Goal: Contribute content: Contribute content

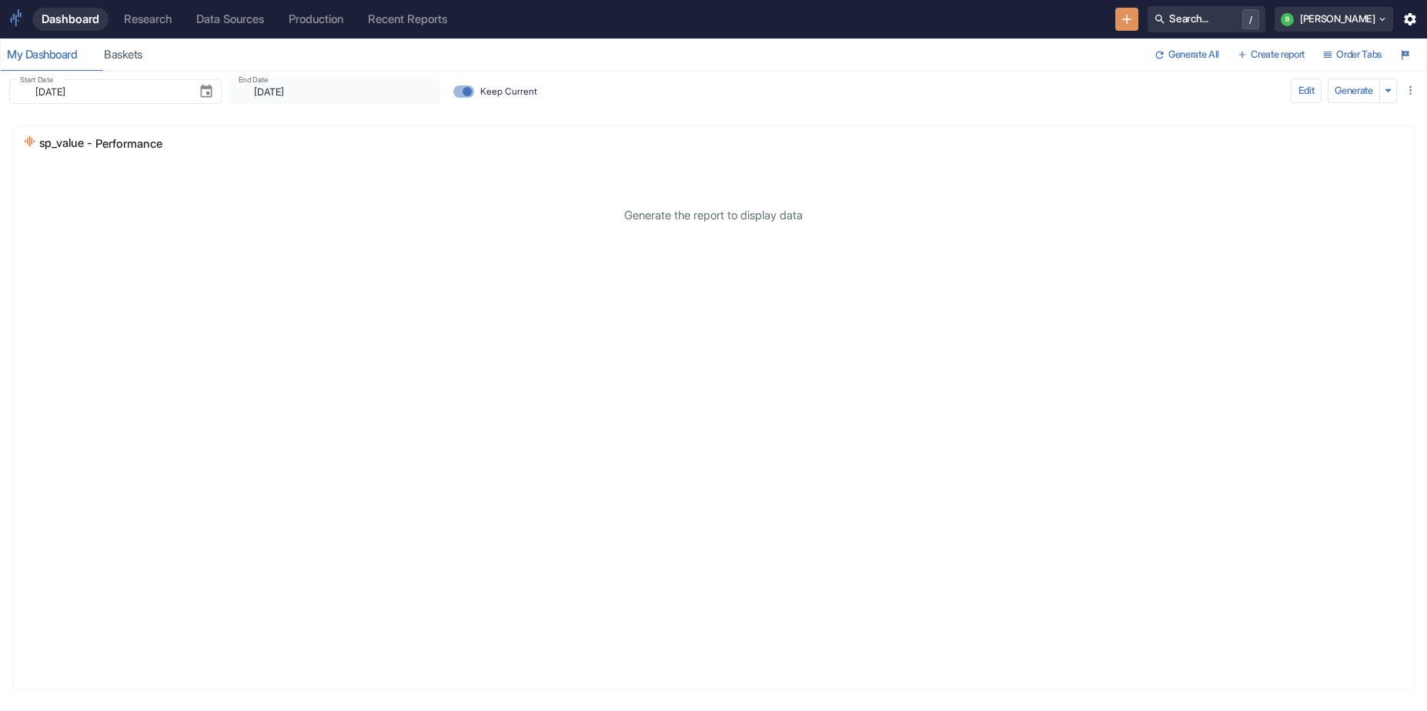
type input "[DATE]"
click at [173, 27] on link "Research" at bounding box center [148, 19] width 66 height 23
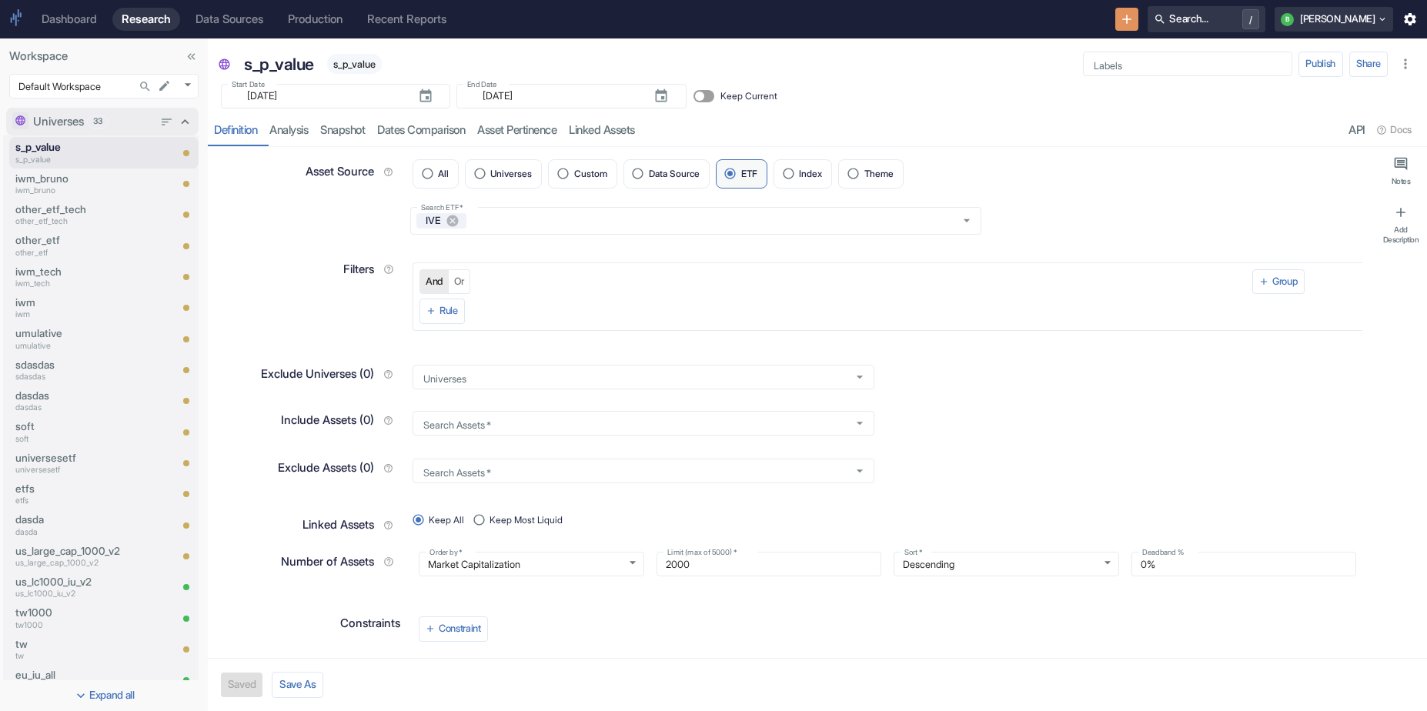
click at [177, 119] on icon at bounding box center [184, 121] width 15 height 15
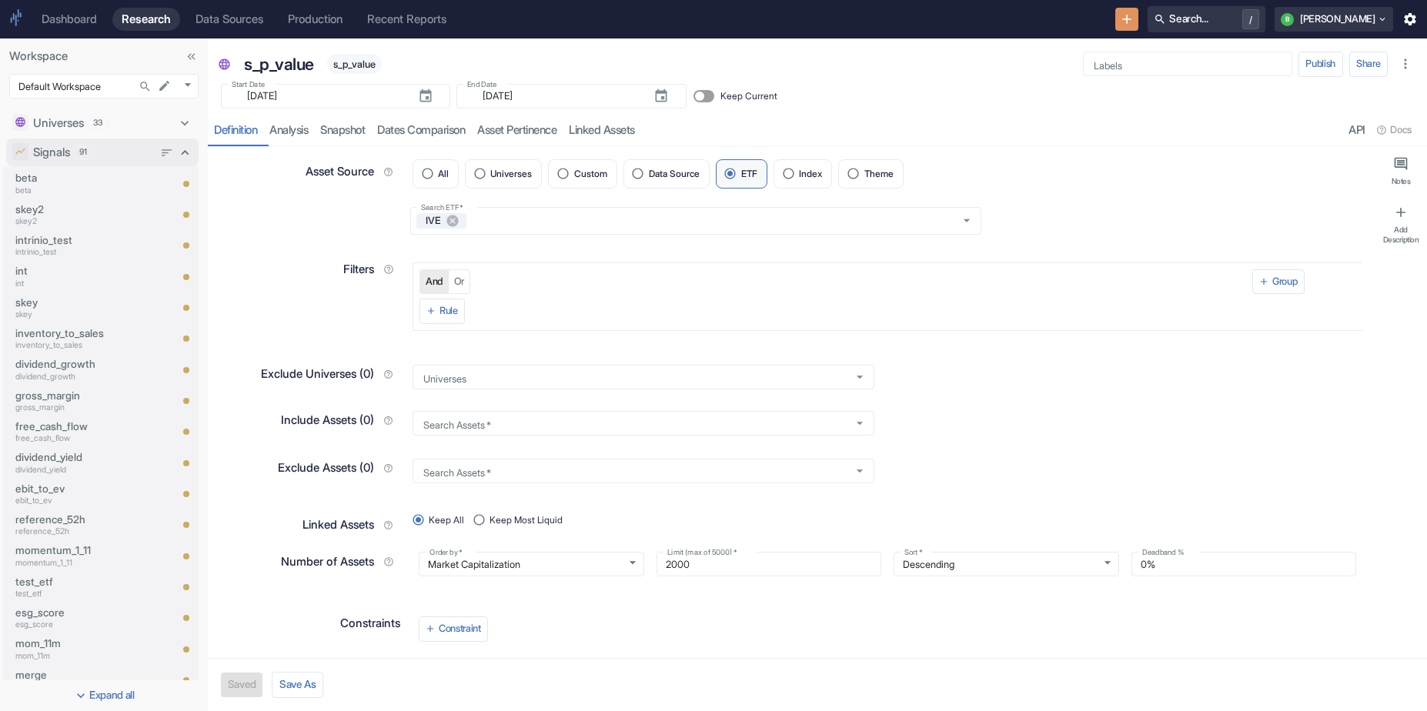
click at [177, 151] on icon at bounding box center [184, 152] width 15 height 15
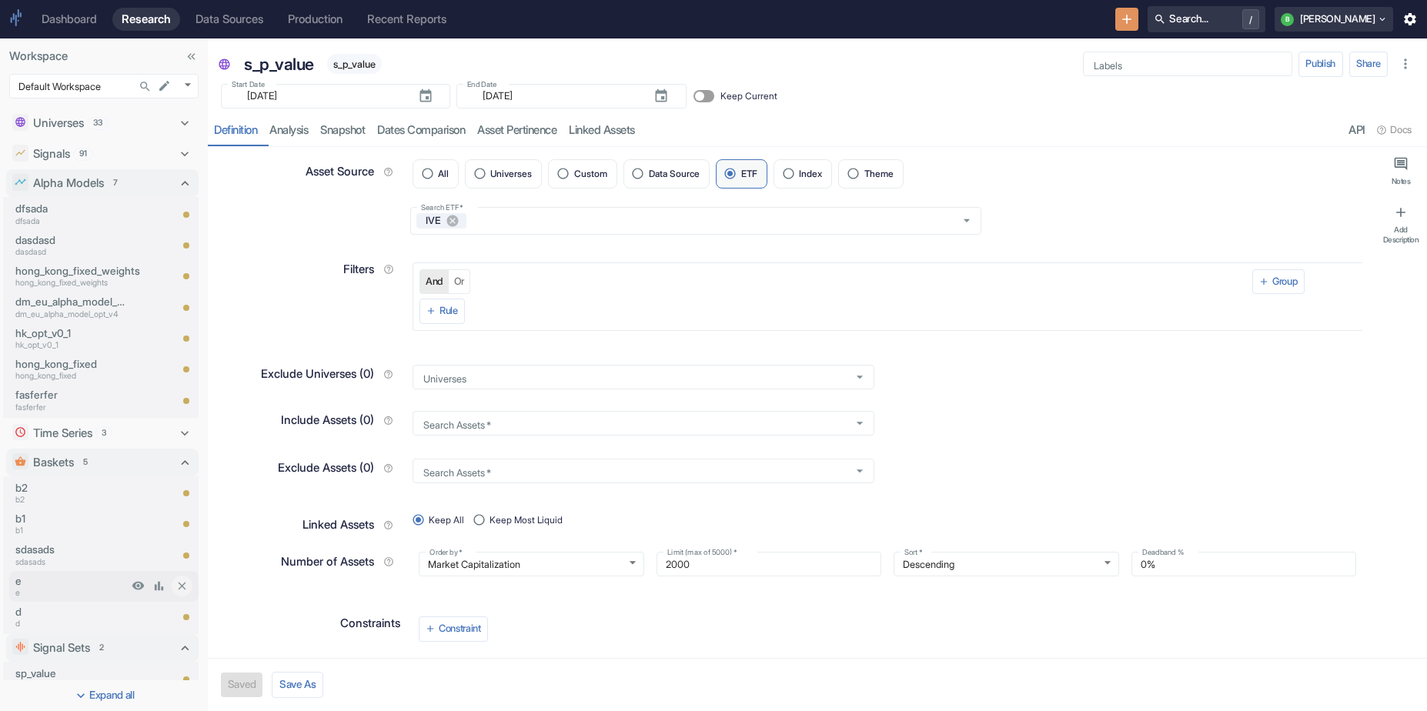
type textarea "x"
click at [51, 499] on p "b2" at bounding box center [71, 500] width 112 height 12
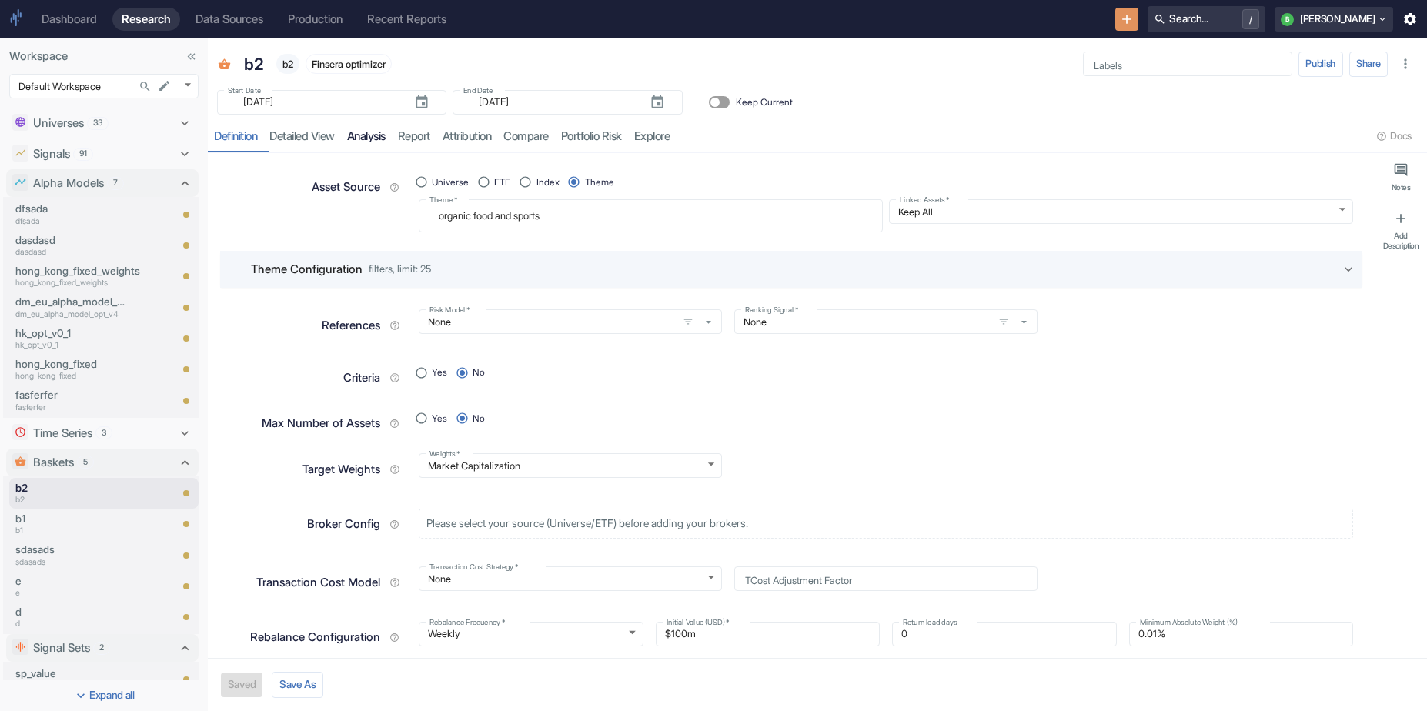
click at [392, 150] on link "analysis" at bounding box center [366, 137] width 51 height 32
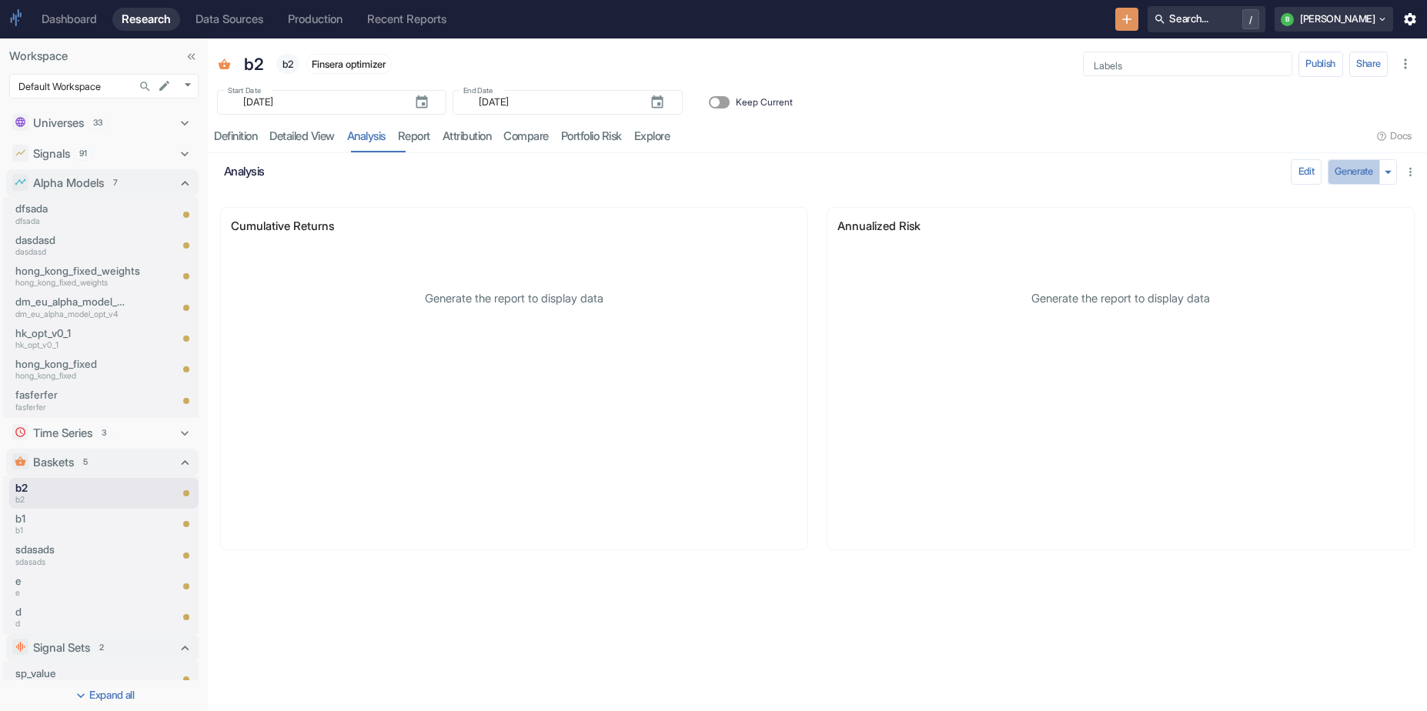
click at [1335, 176] on button "Generate" at bounding box center [1354, 171] width 52 height 25
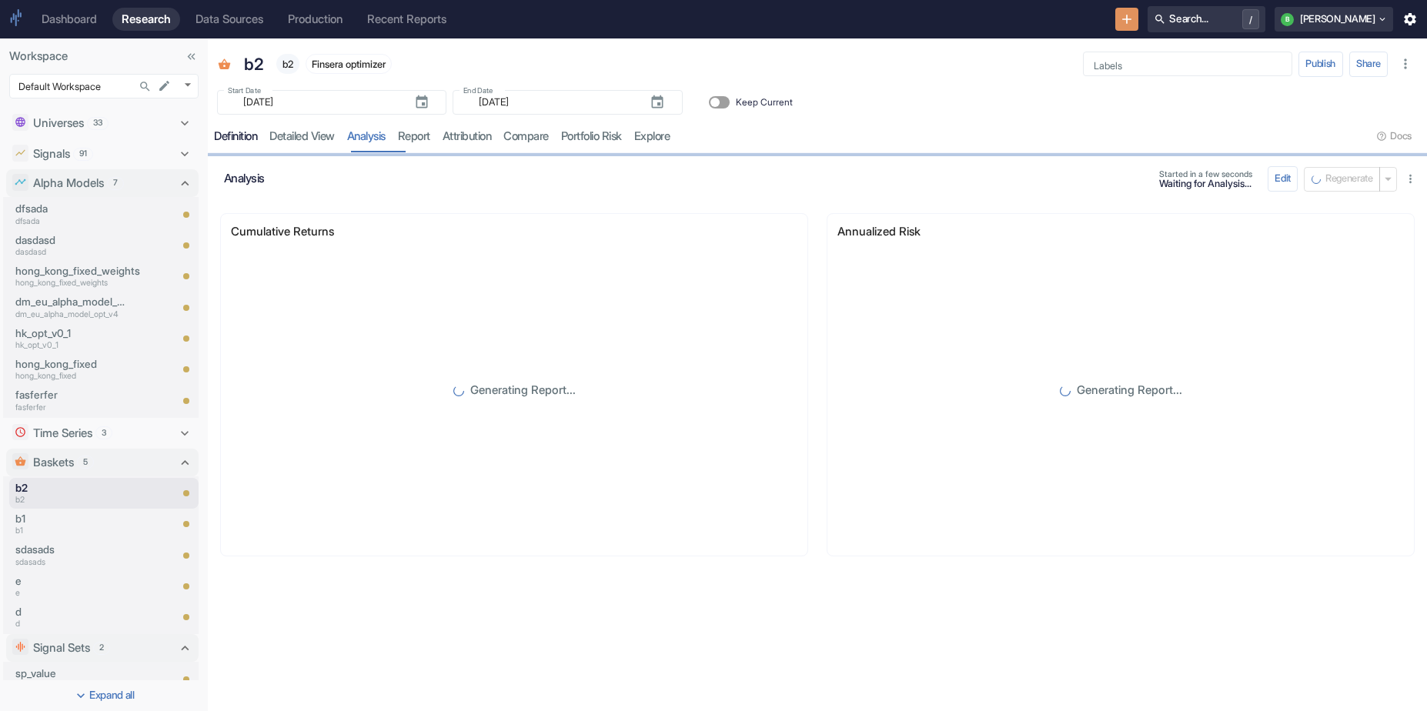
click at [257, 141] on div "Definition" at bounding box center [235, 136] width 43 height 15
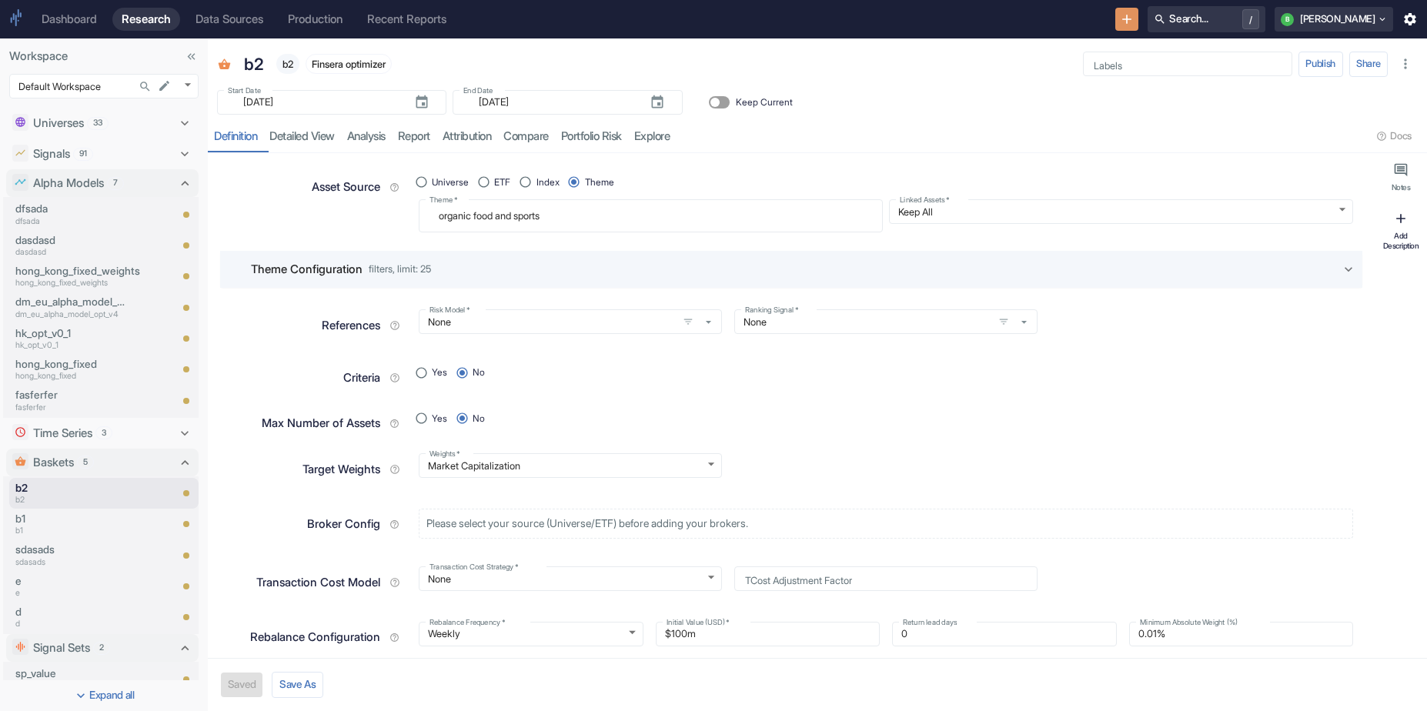
click at [1405, 225] on icon "button" at bounding box center [1400, 218] width 15 height 15
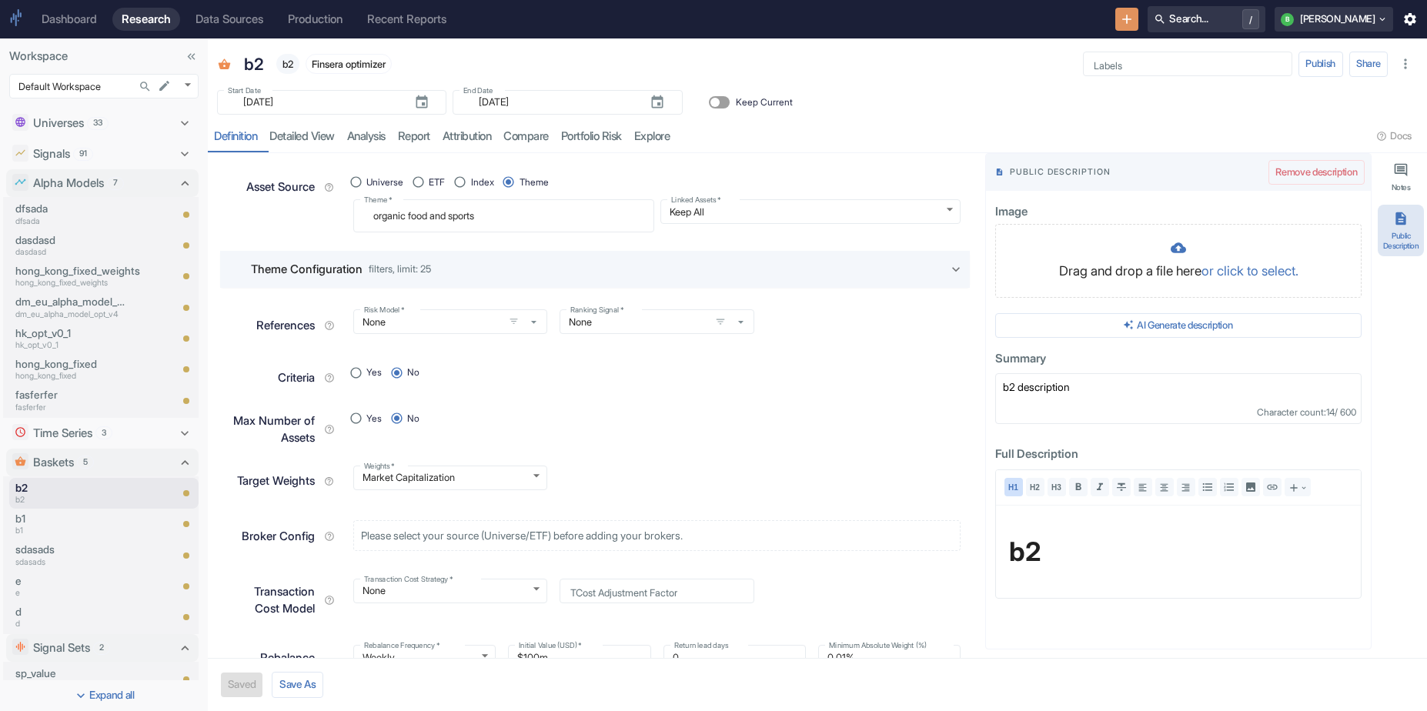
type textarea "x"
click at [1246, 329] on button "AI Generate description" at bounding box center [1178, 325] width 366 height 25
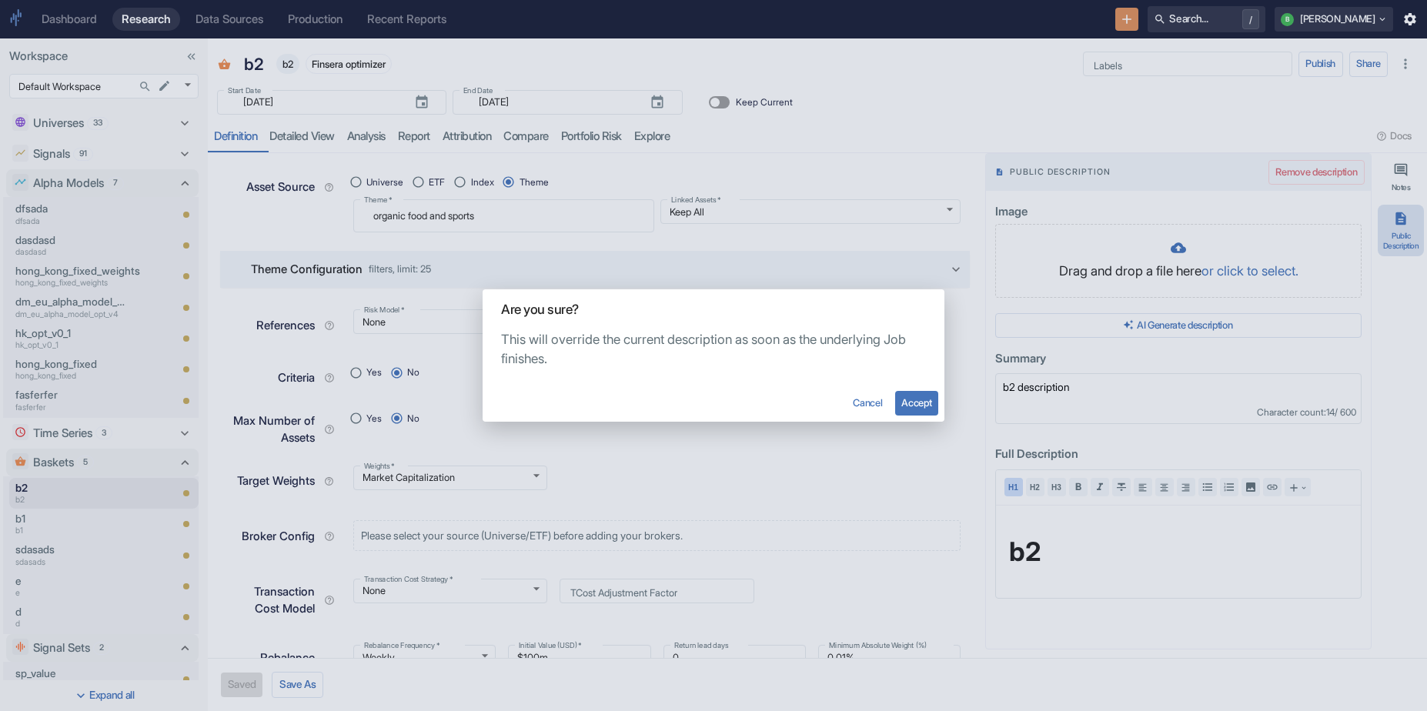
click at [904, 406] on button "Accept" at bounding box center [916, 403] width 43 height 25
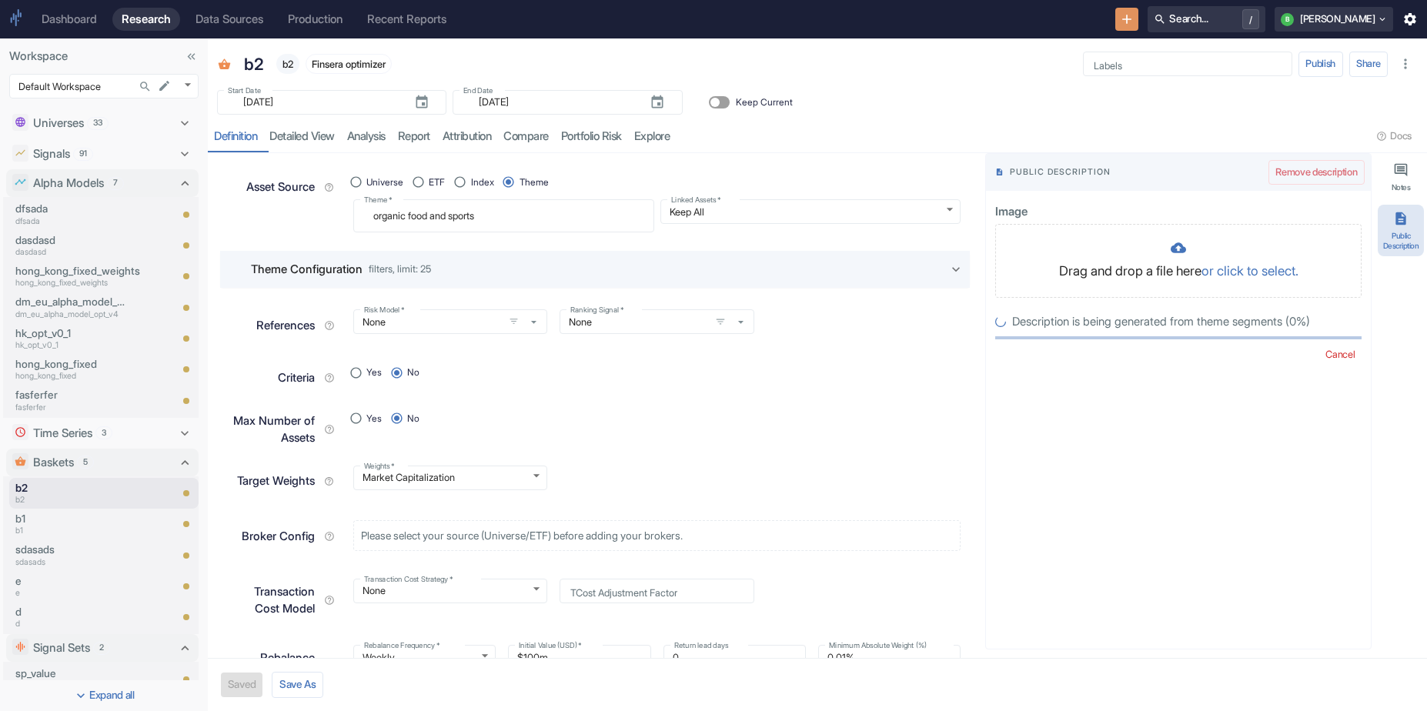
radio input "true"
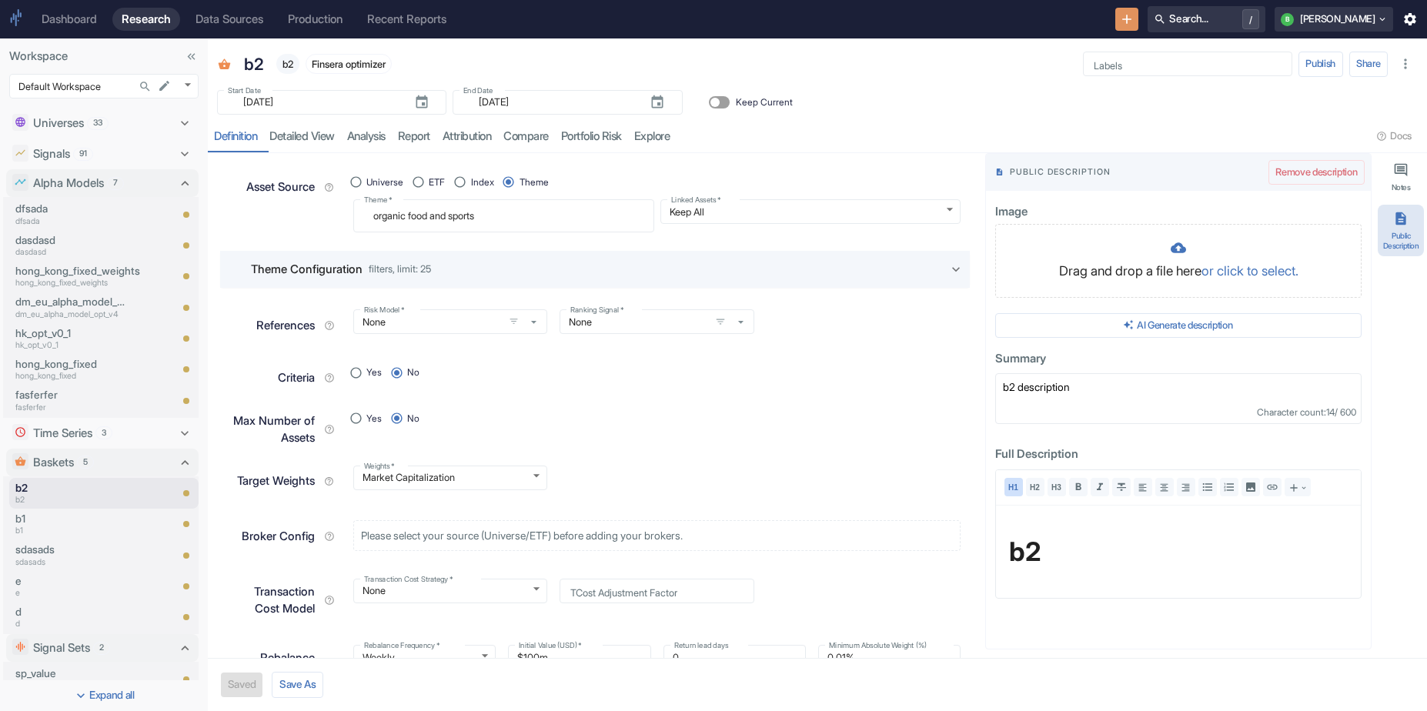
type textarea "The Organic Sports Nutrition & Food theme covers businesses producing, distribu…"
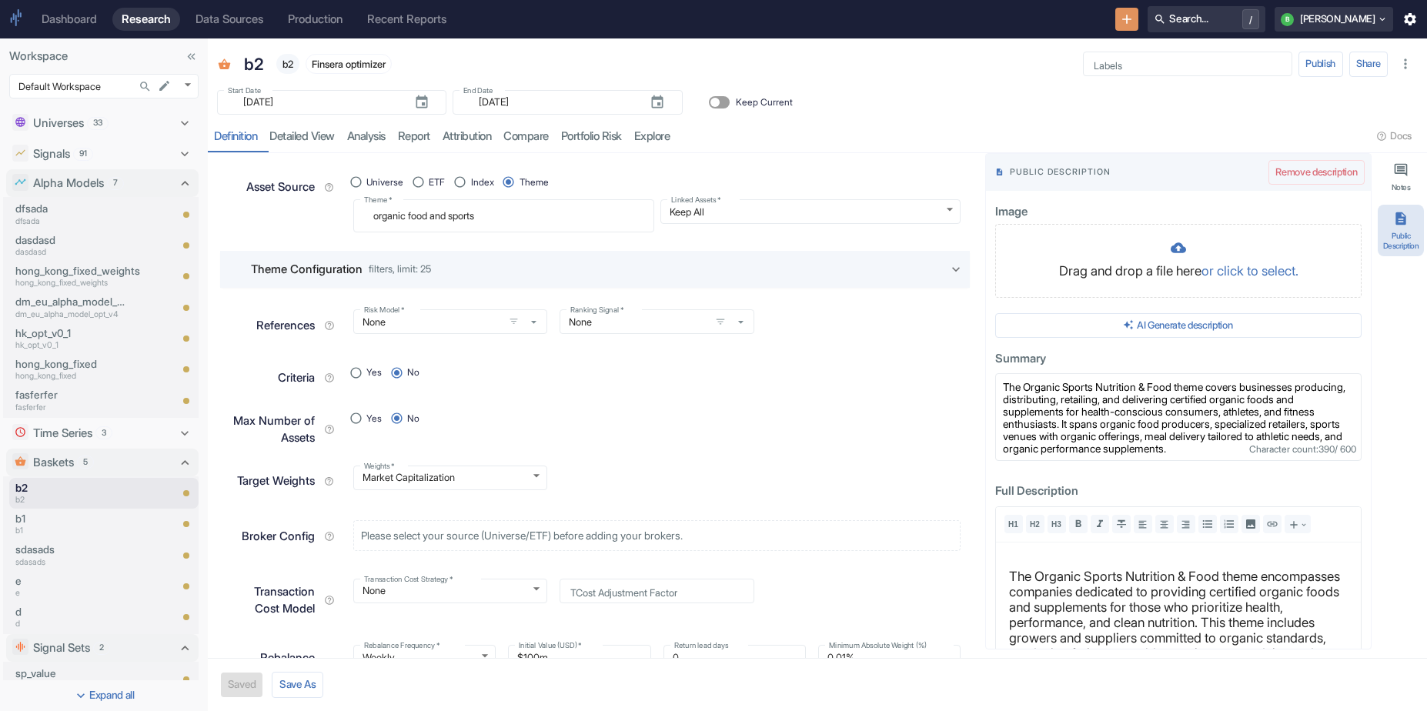
type textarea "x"
